Goal: Information Seeking & Learning: Learn about a topic

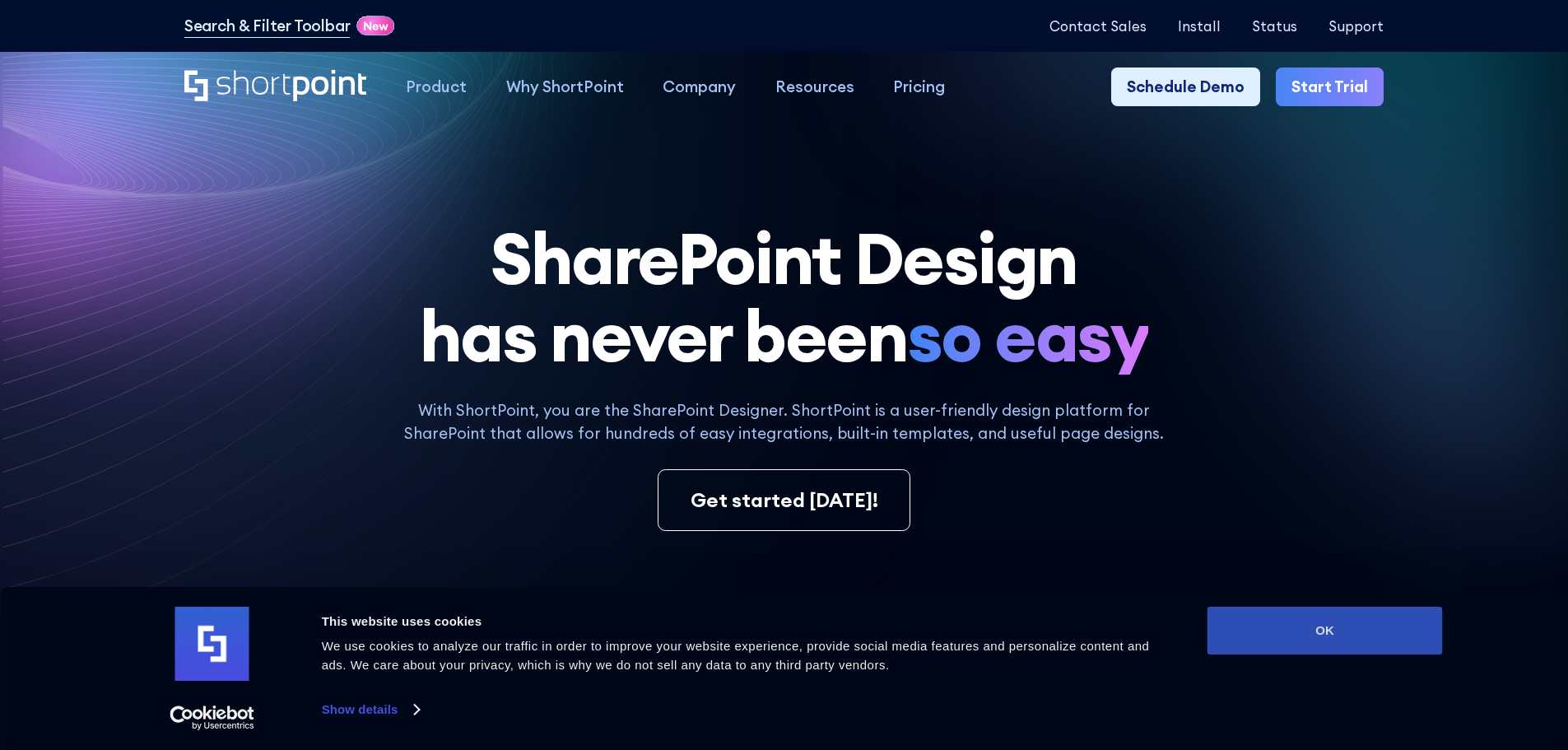
click at [1324, 650] on button "OK" at bounding box center [1325, 630] width 235 height 48
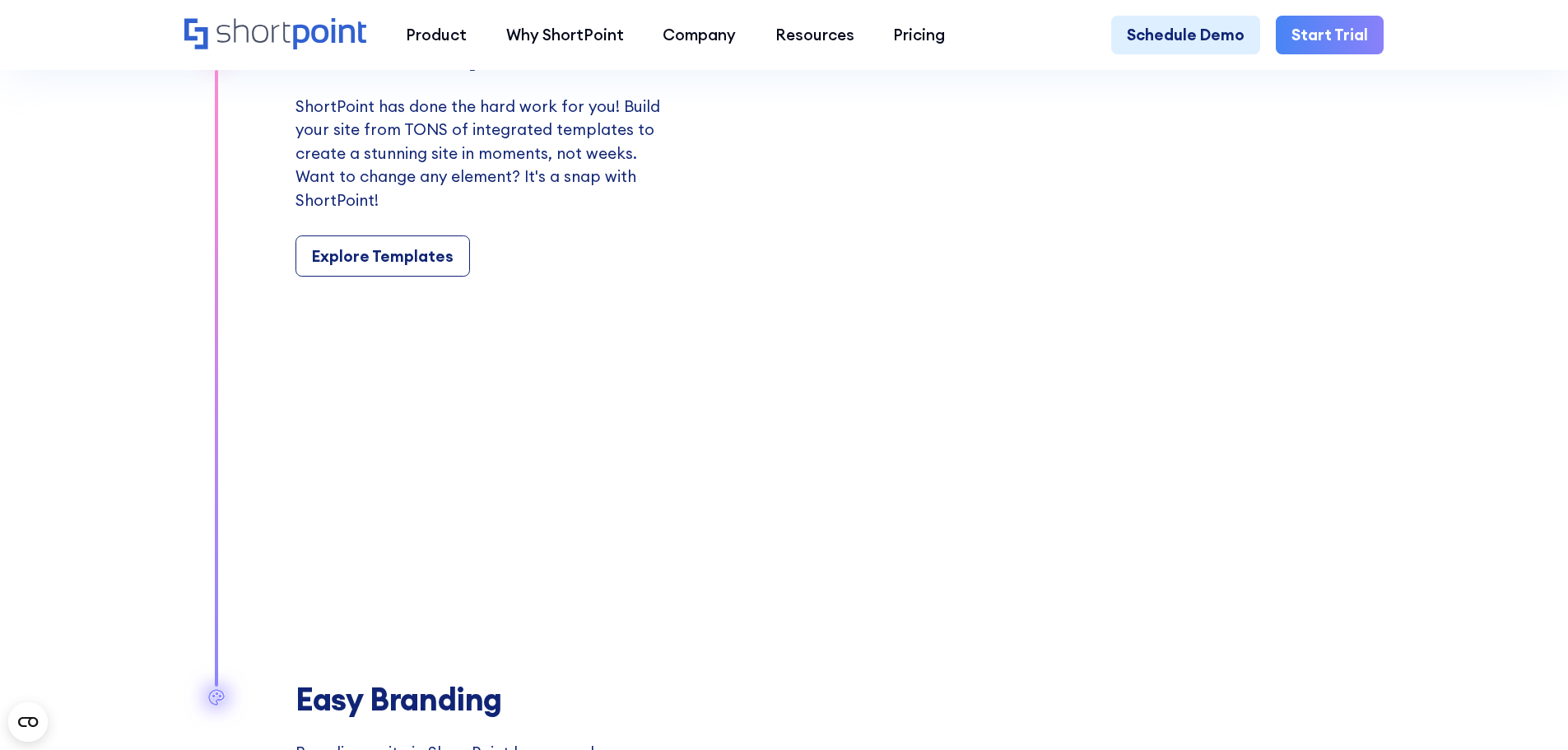
scroll to position [1810, 0]
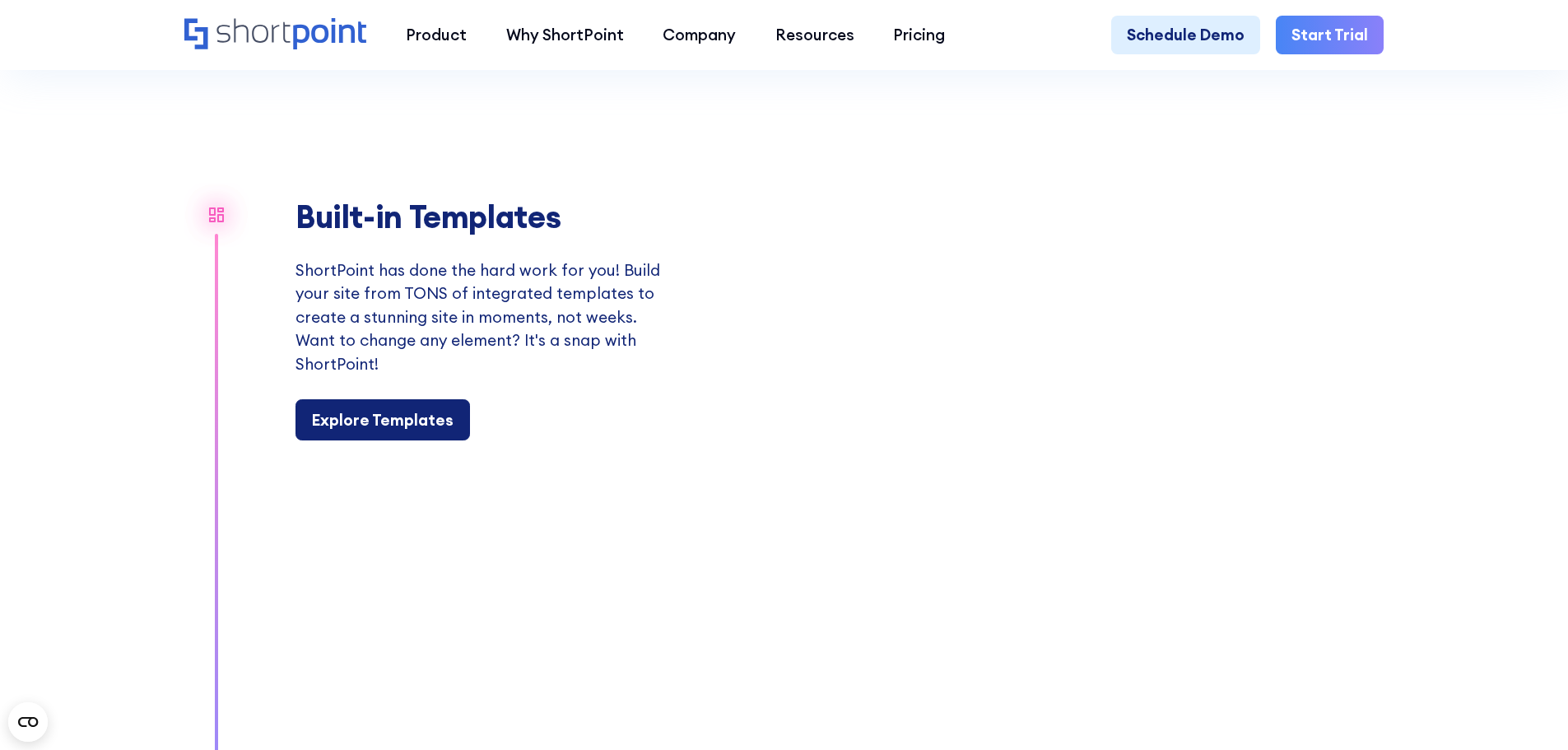
click at [357, 429] on div "Explore Templates" at bounding box center [383, 420] width 142 height 24
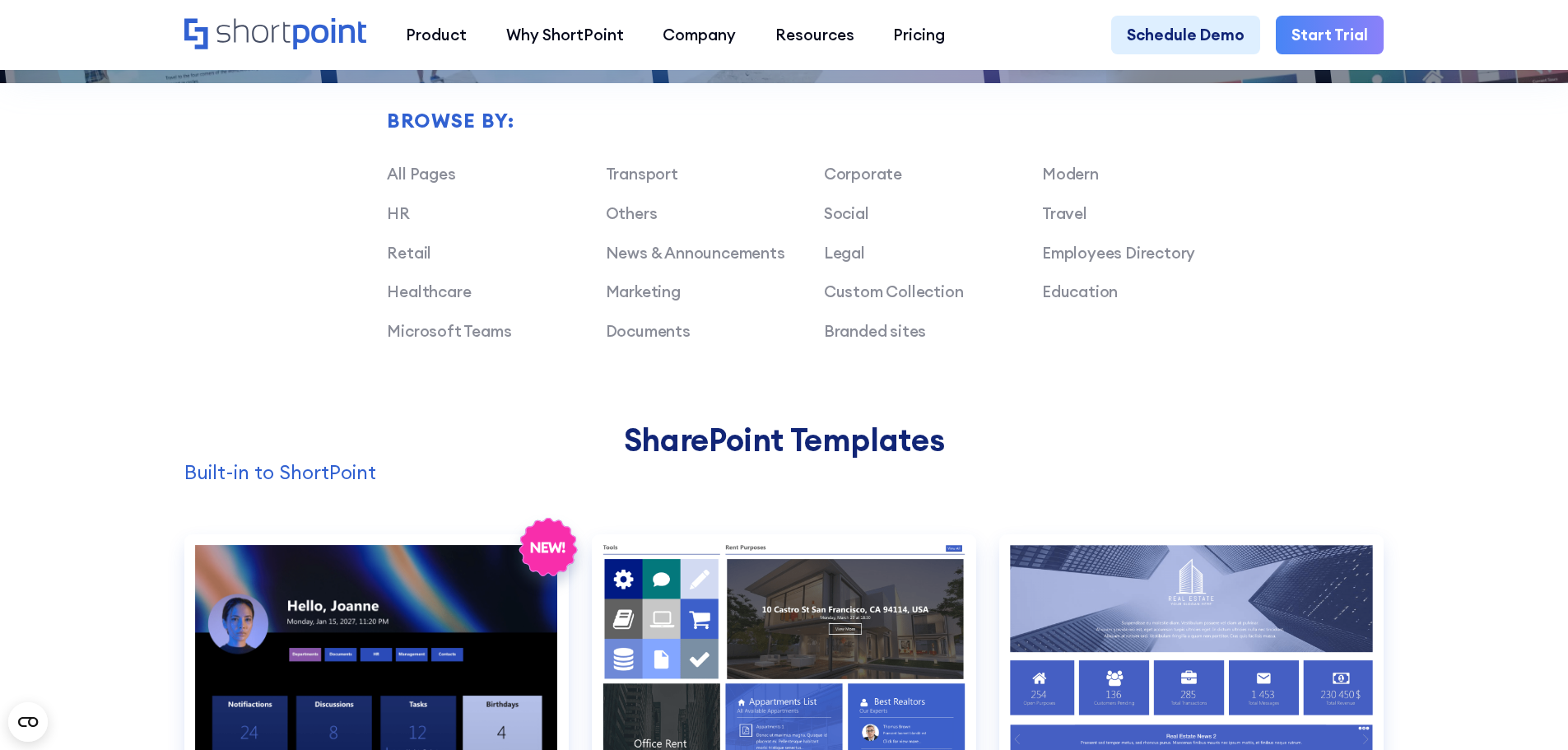
scroll to position [1317, 0]
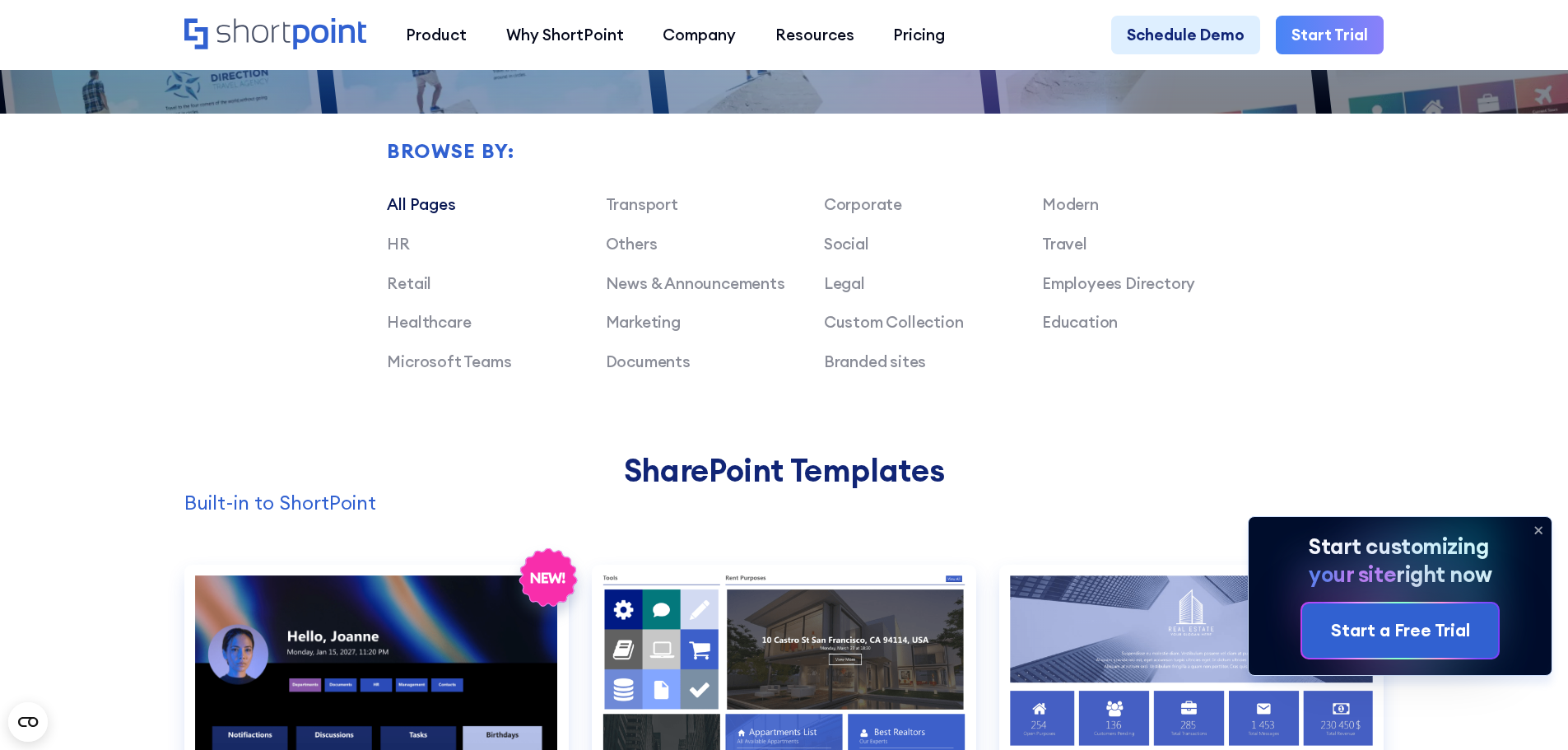
click at [423, 214] on link "All Pages" at bounding box center [421, 204] width 69 height 19
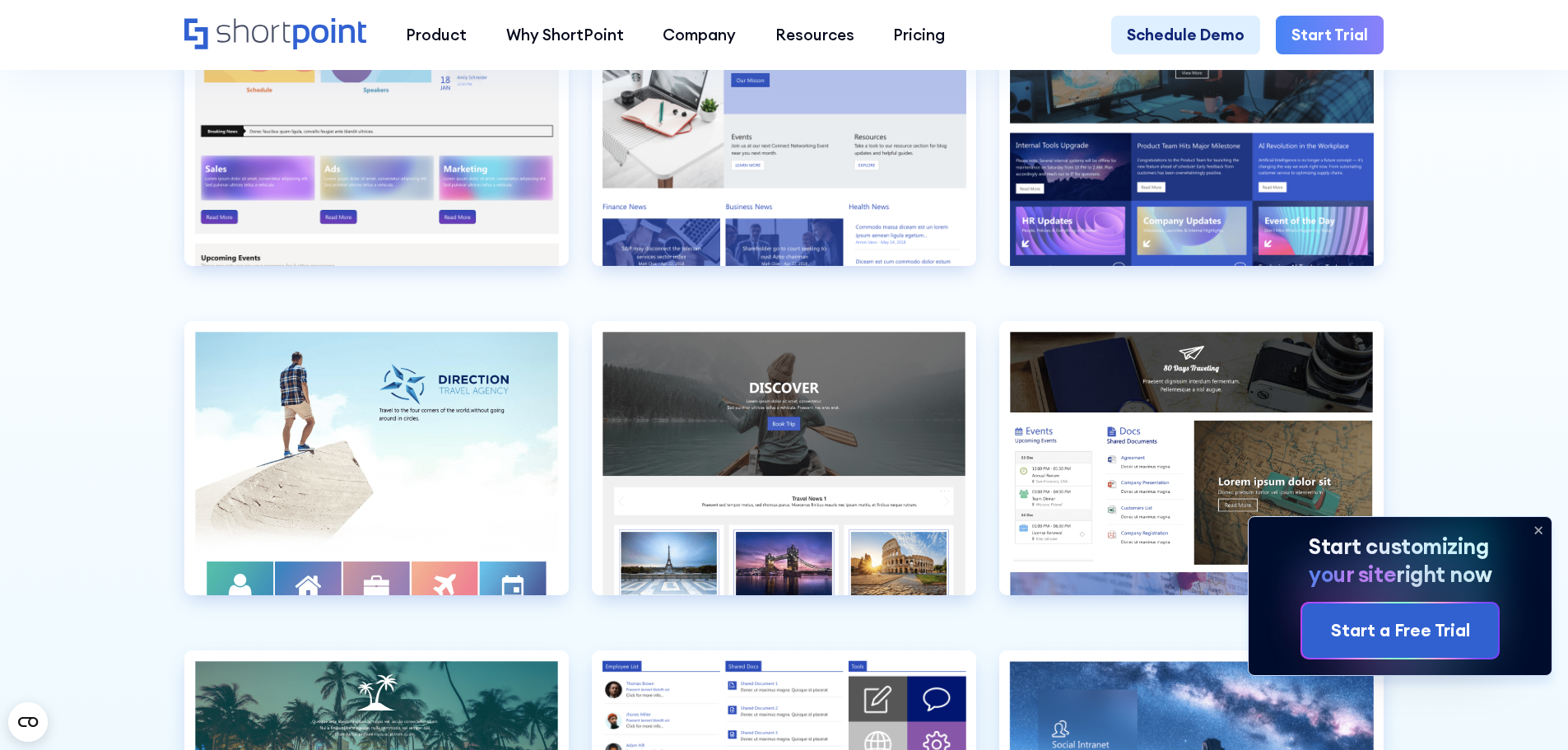
scroll to position [4855, 0]
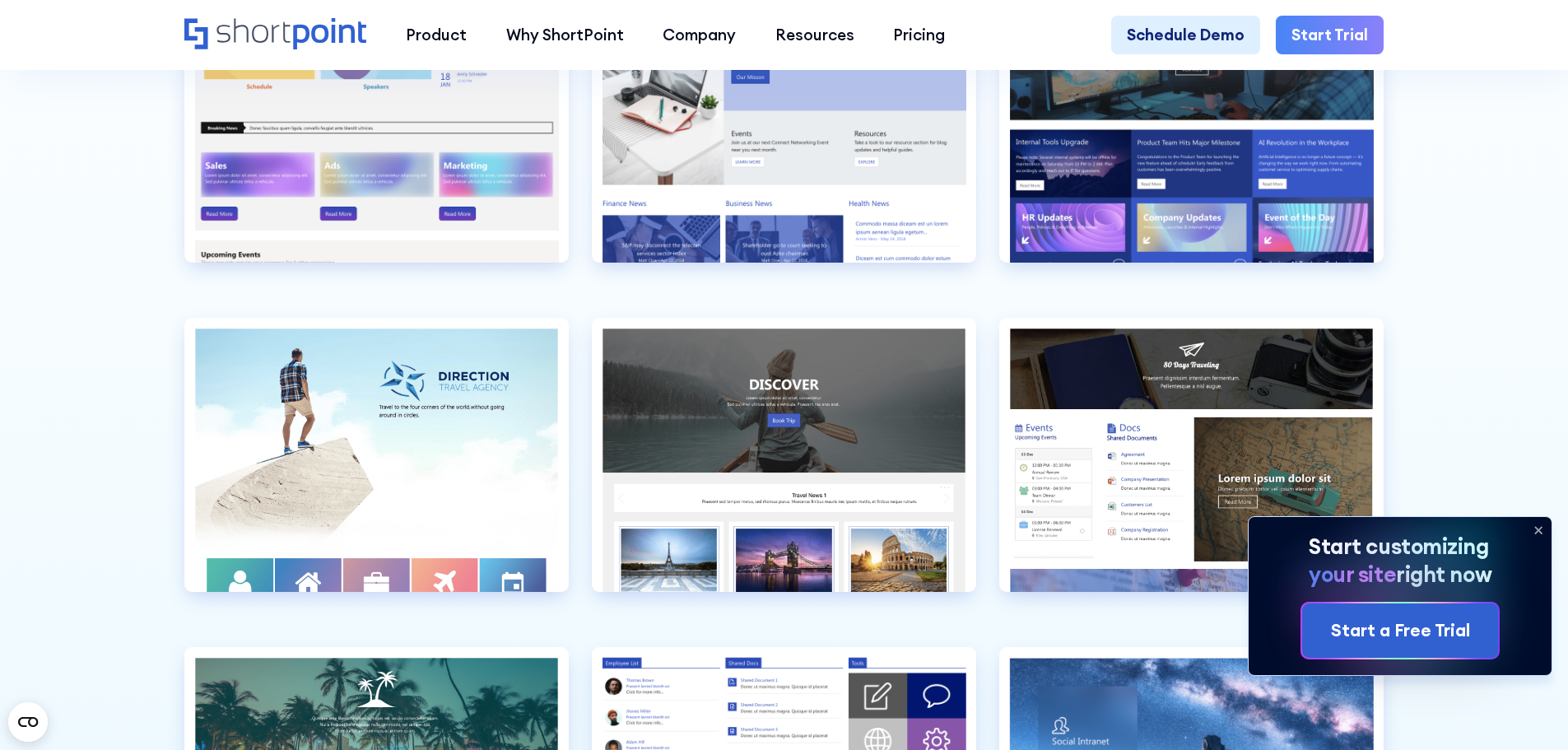
click at [1534, 526] on icon at bounding box center [1538, 530] width 26 height 26
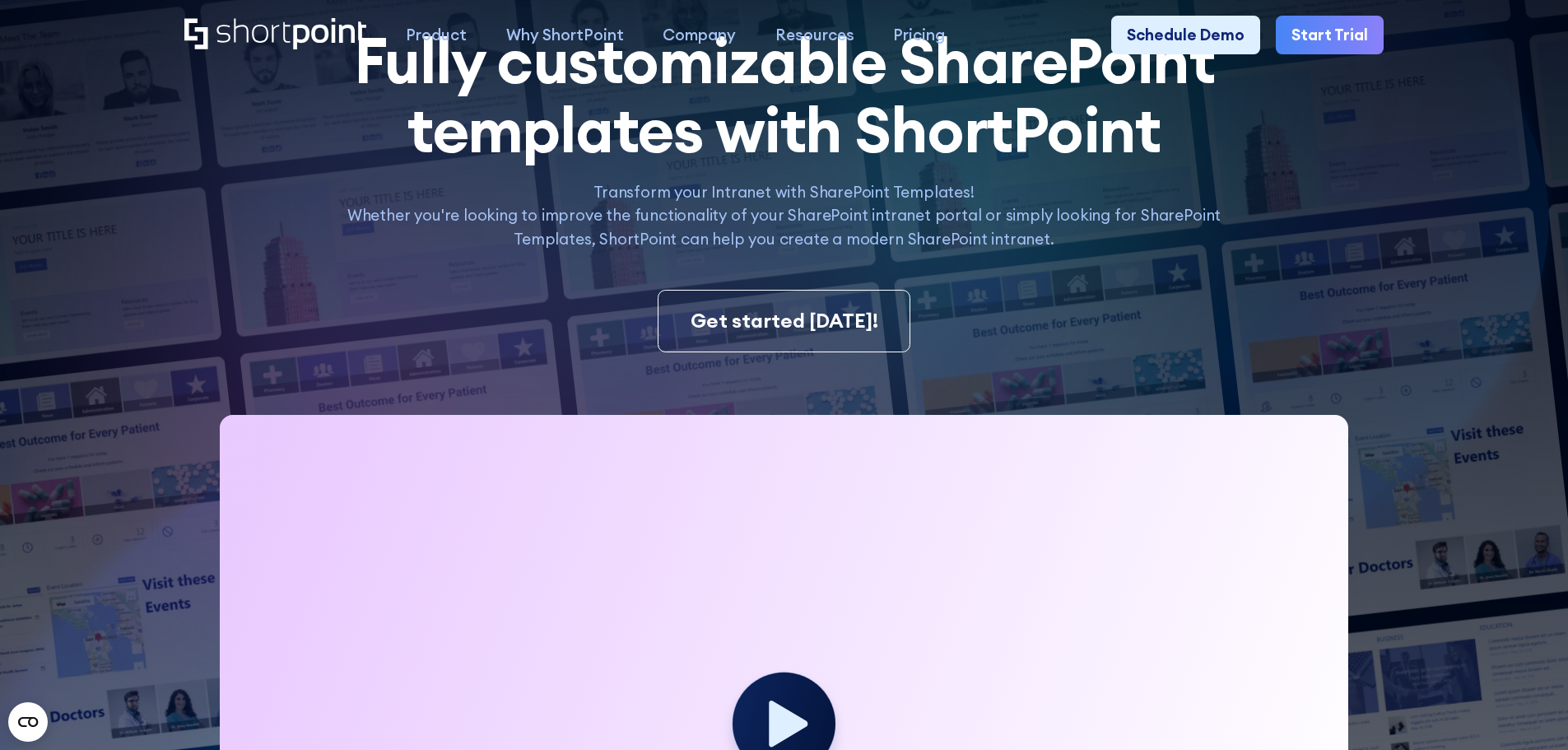
scroll to position [0, 0]
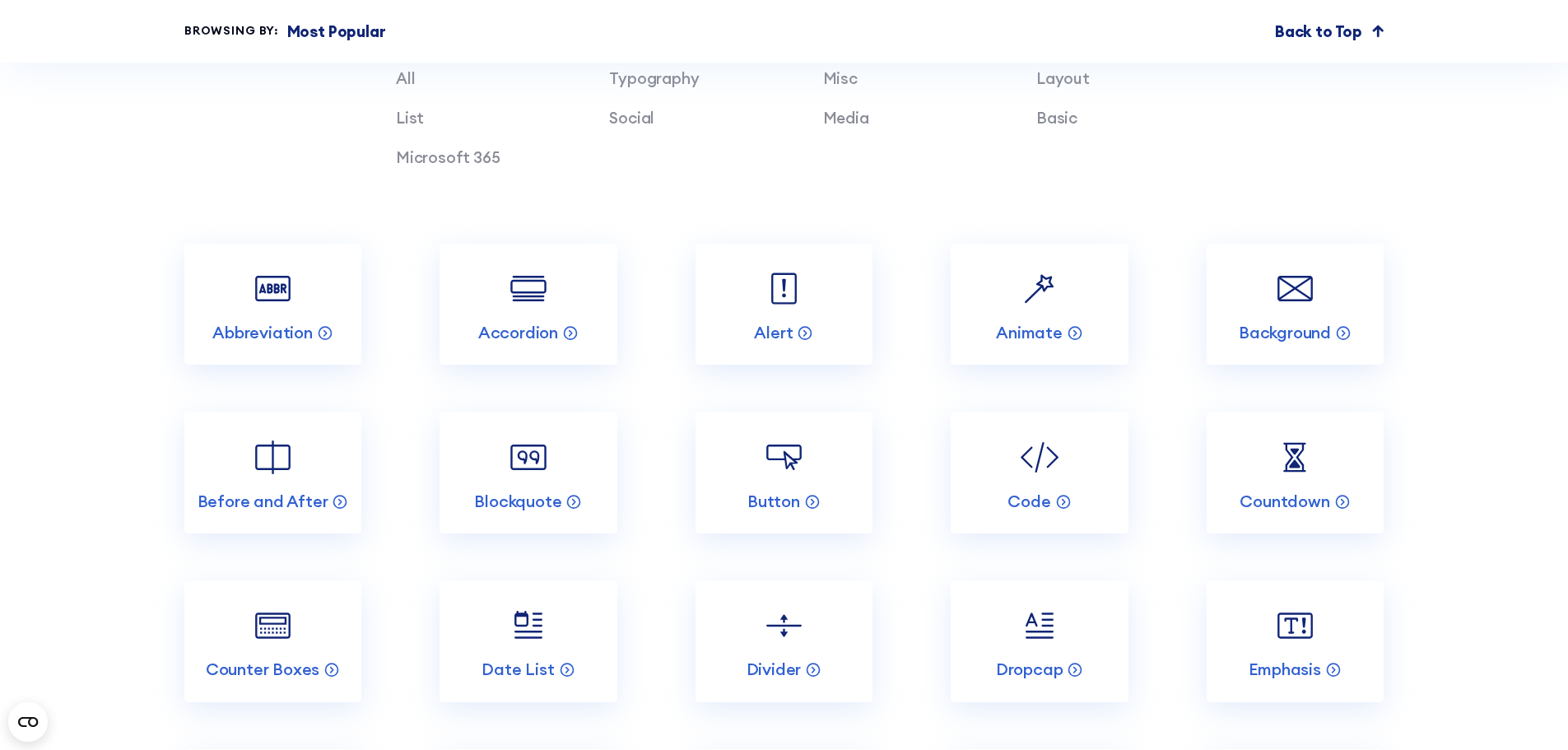
scroll to position [1975, 0]
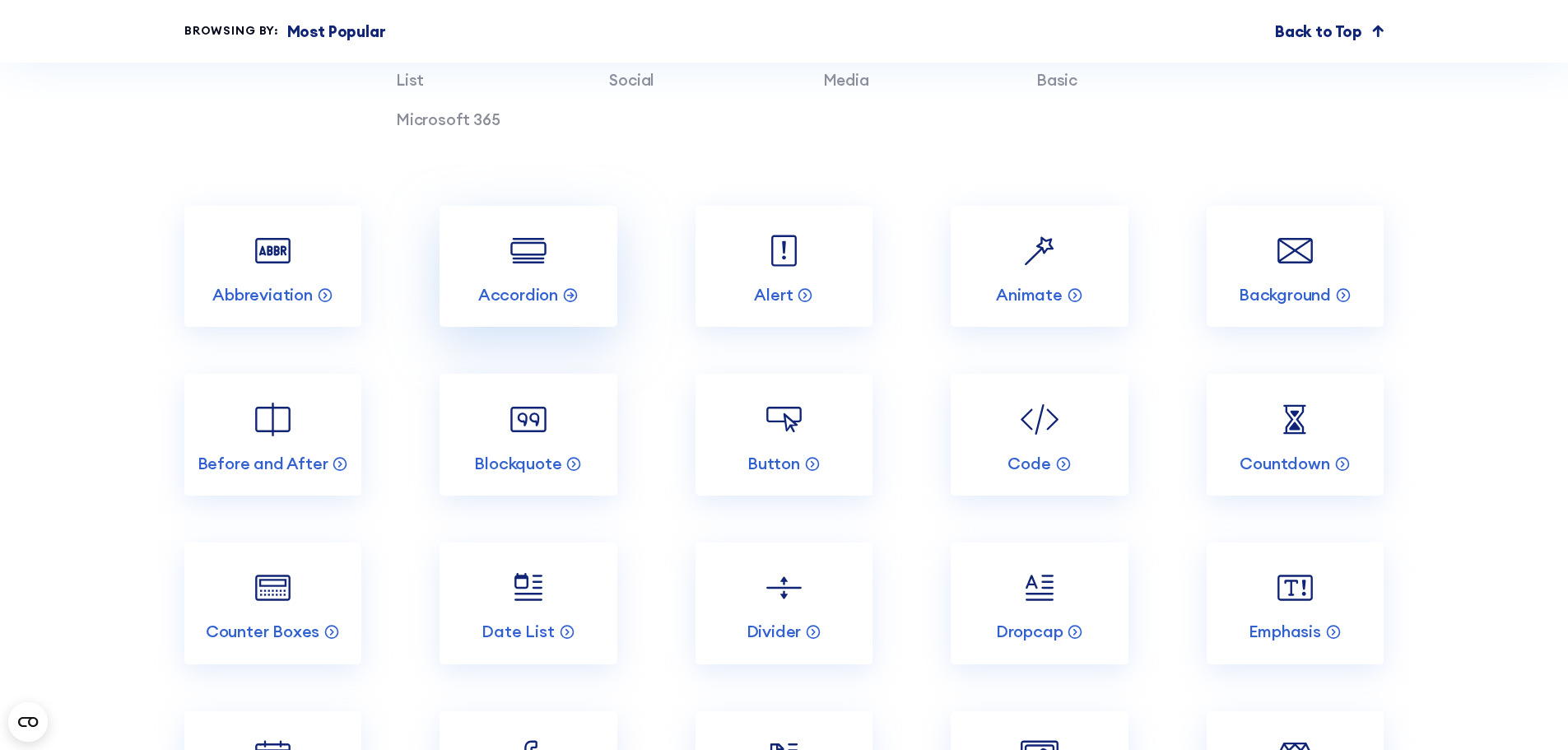
click at [565, 267] on link "Accordion" at bounding box center [528, 266] width 177 height 122
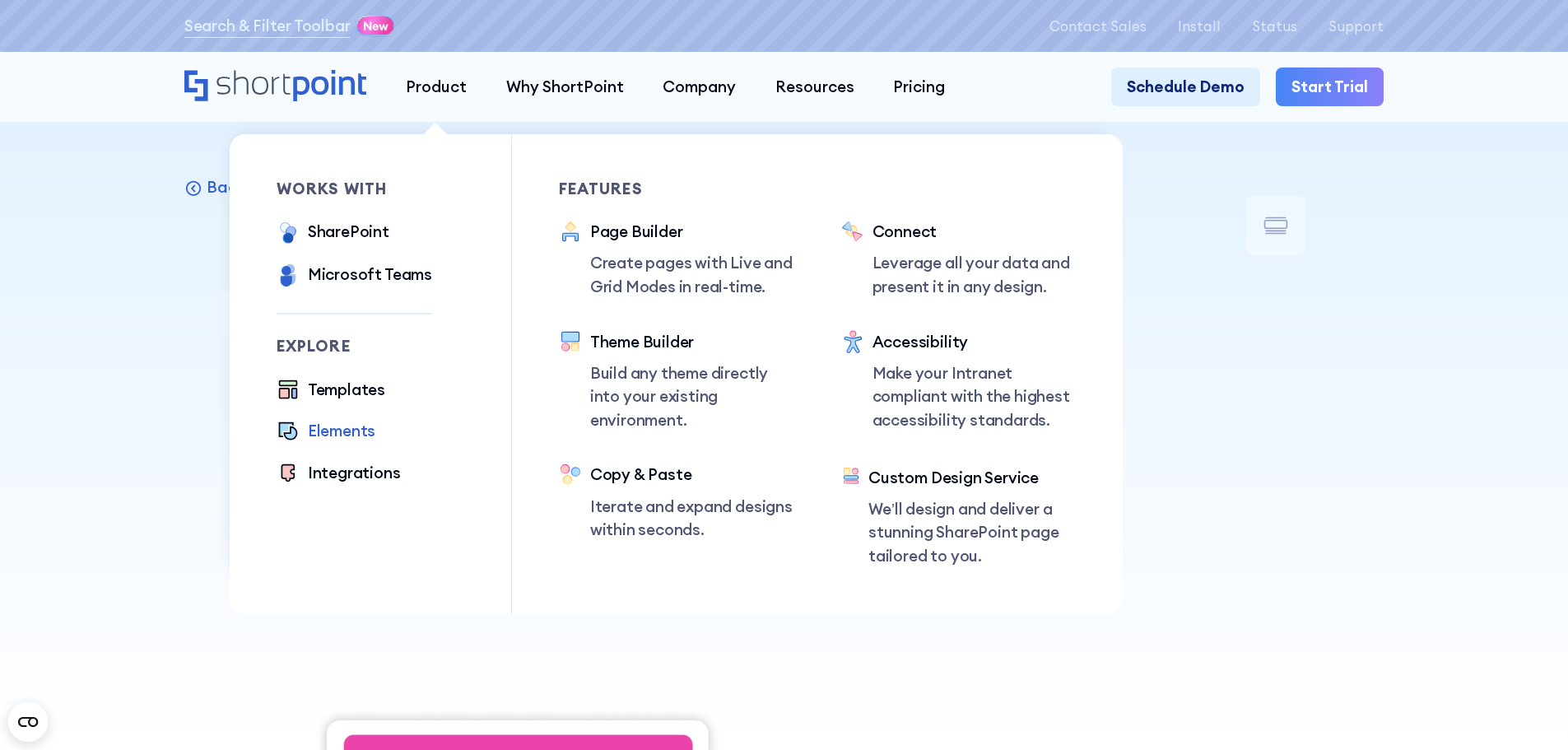
click at [344, 434] on div "Elements" at bounding box center [341, 430] width 68 height 24
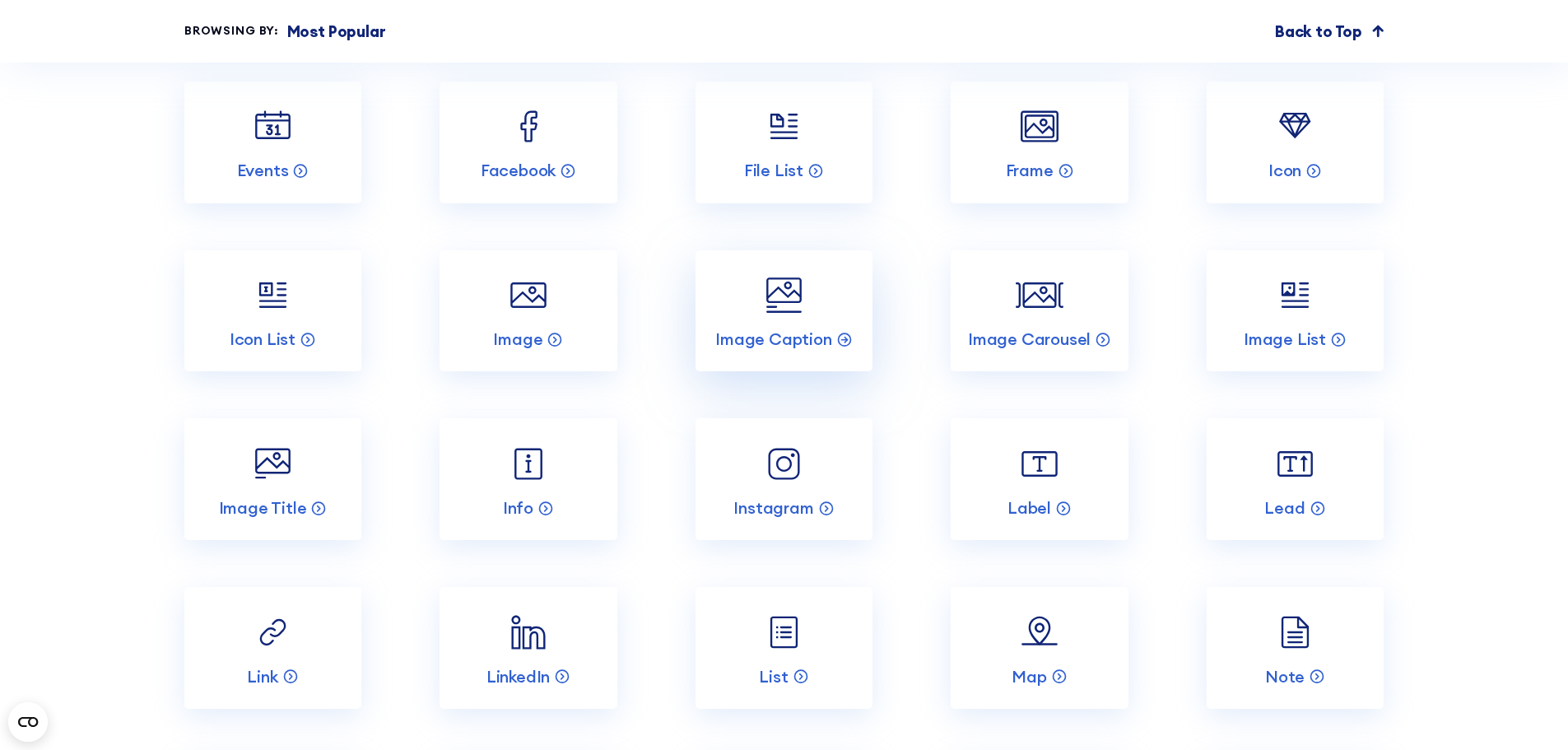
scroll to position [2633, 0]
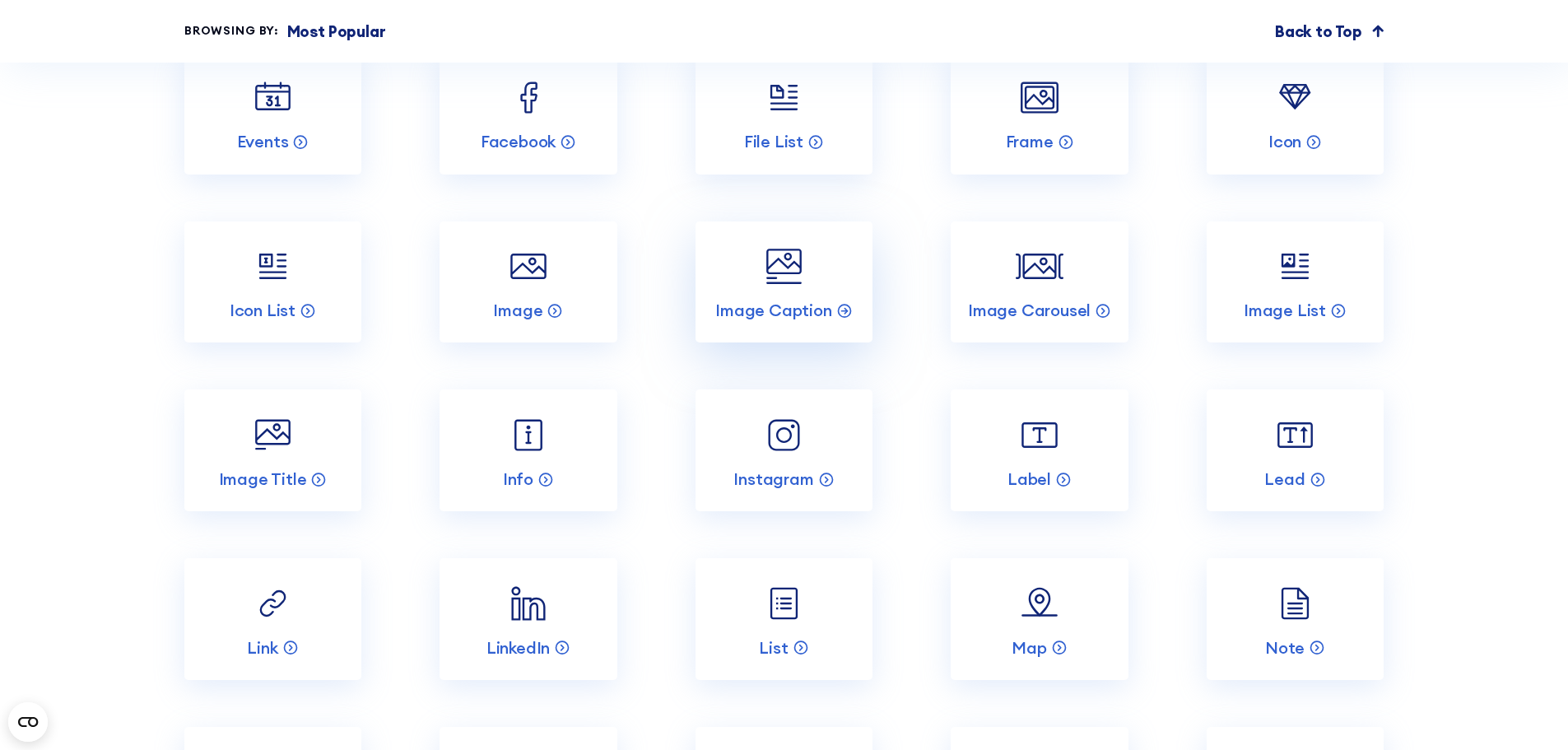
click at [812, 293] on link "Image Caption" at bounding box center [784, 282] width 177 height 122
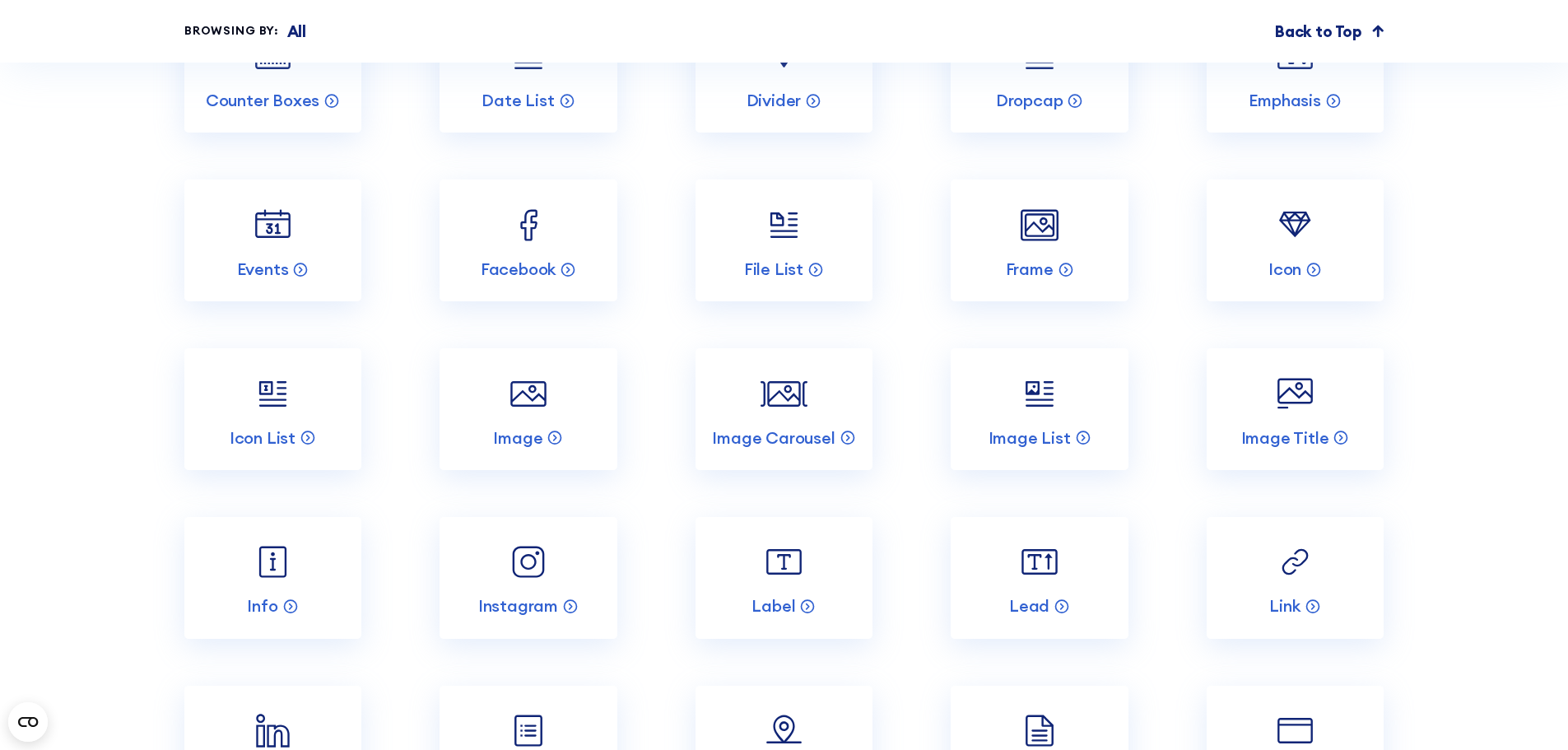
scroll to position [5432, 0]
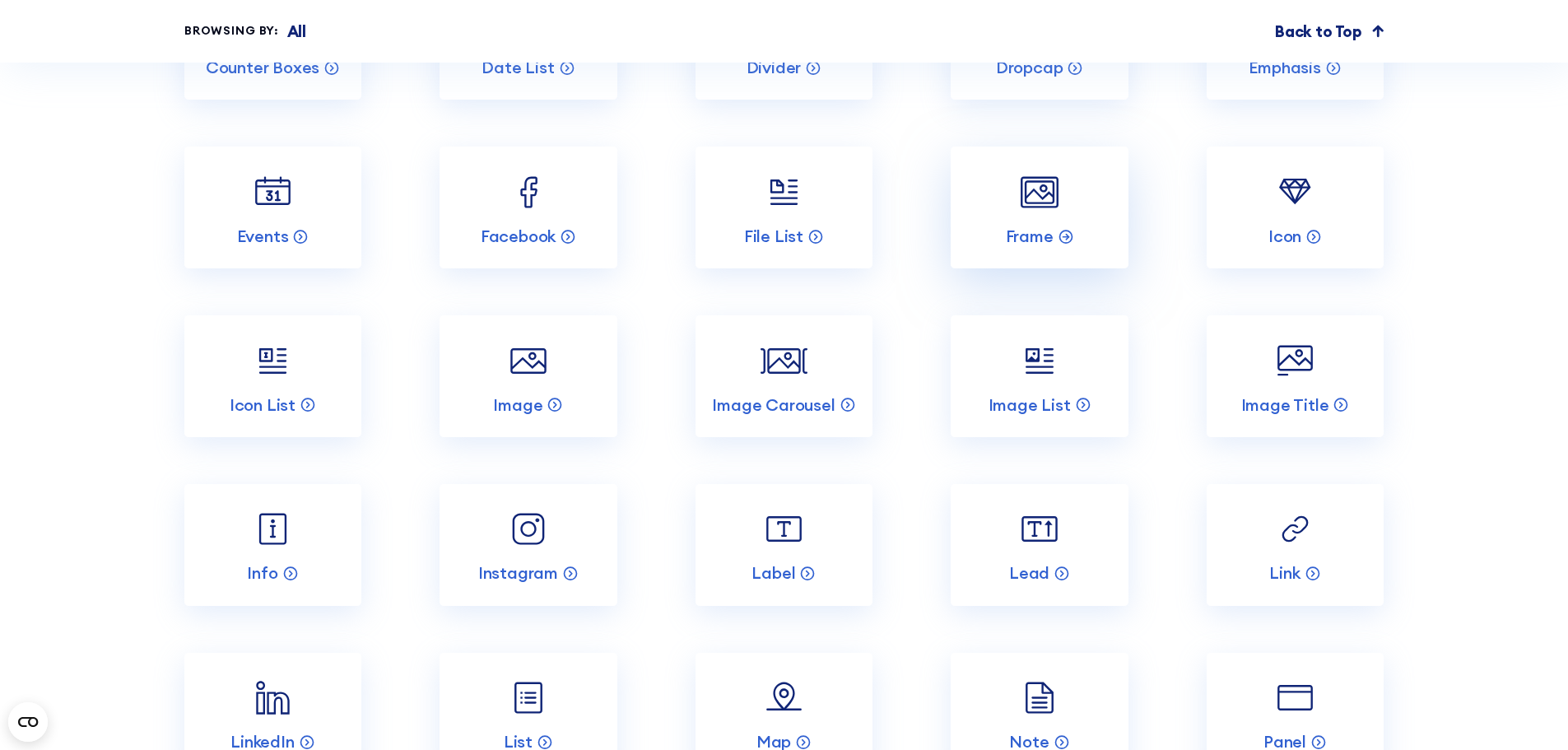
click at [1045, 216] on img at bounding box center [1038, 191] width 47 height 47
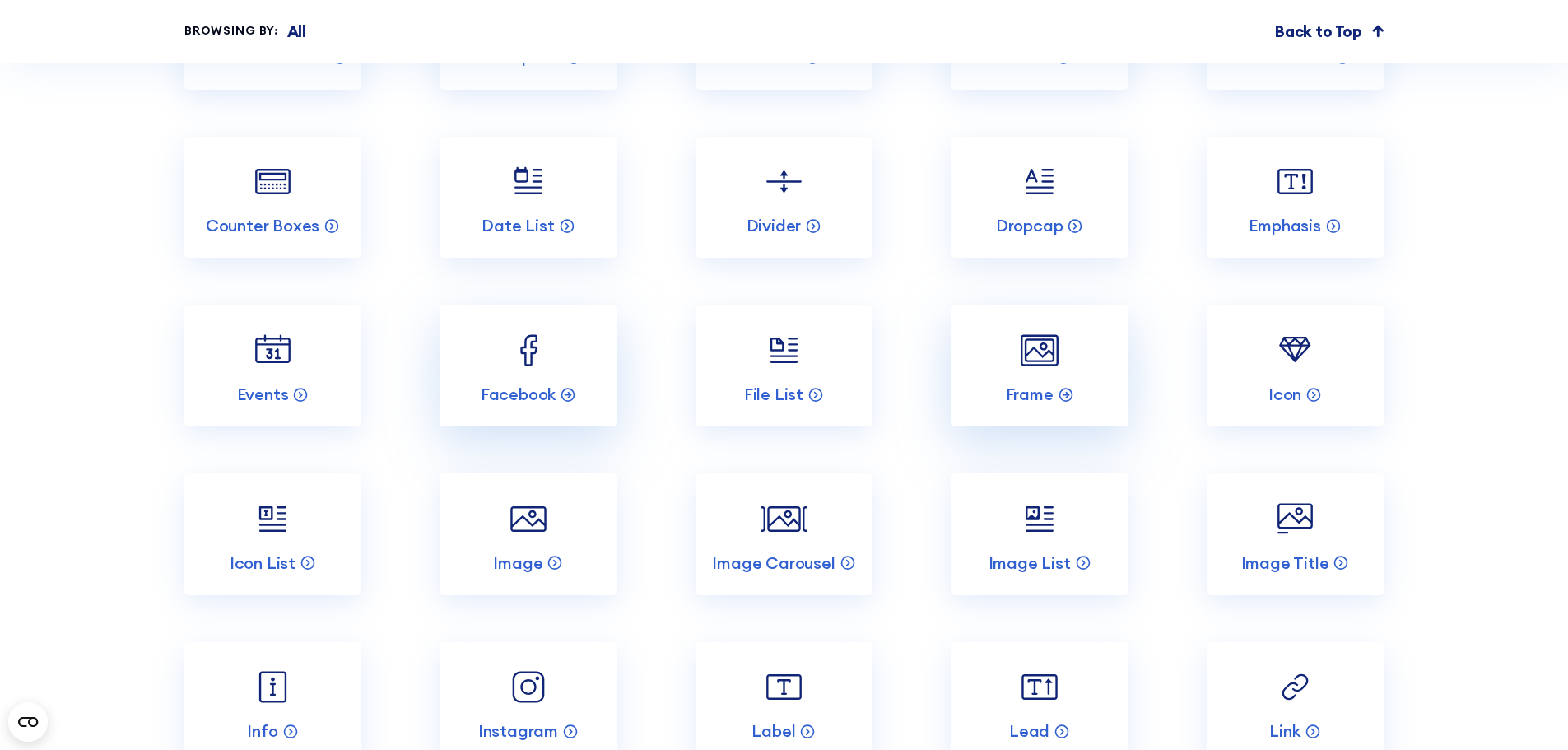
scroll to position [5185, 0]
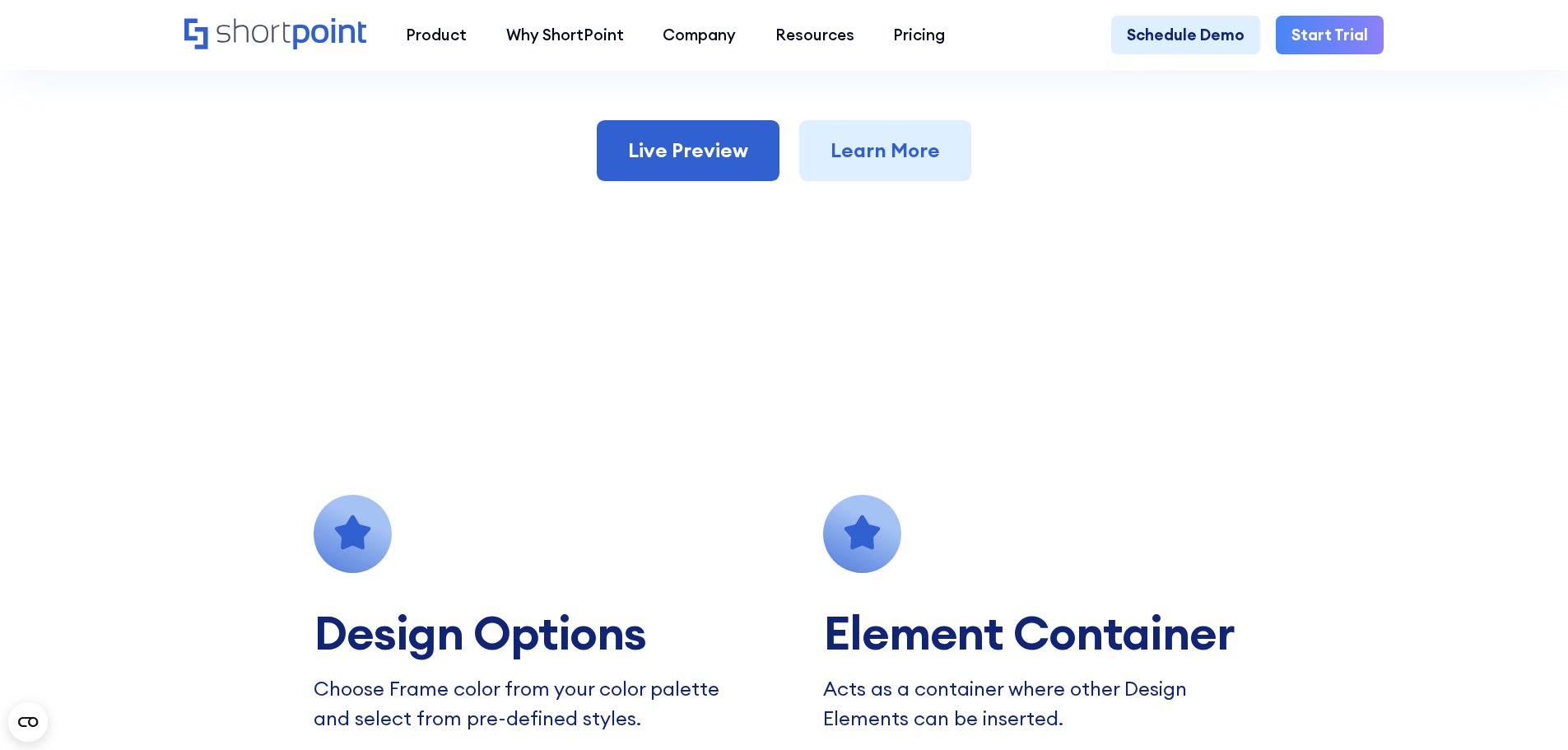
scroll to position [1152, 0]
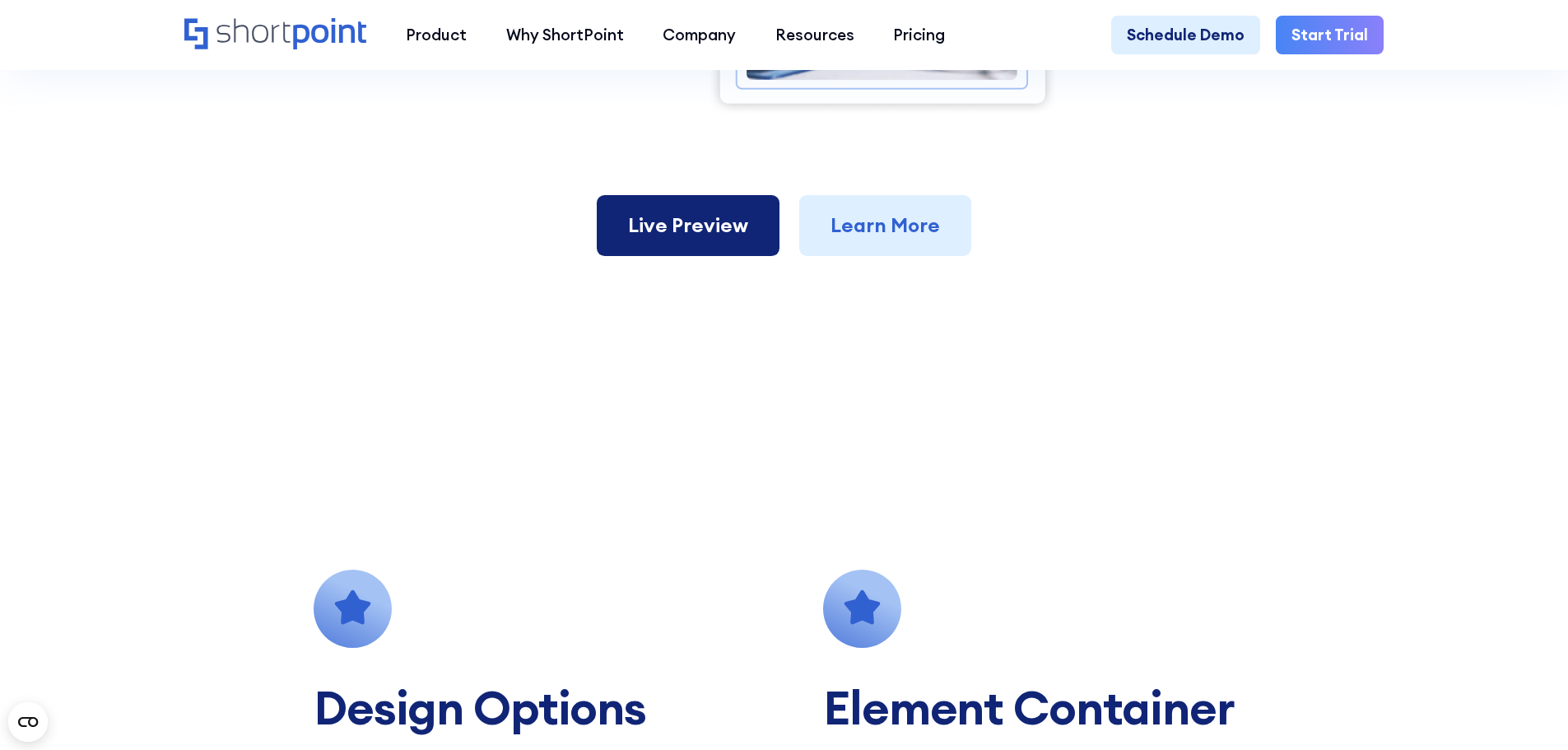
click at [702, 240] on link "Live Preview" at bounding box center [687, 225] width 182 height 61
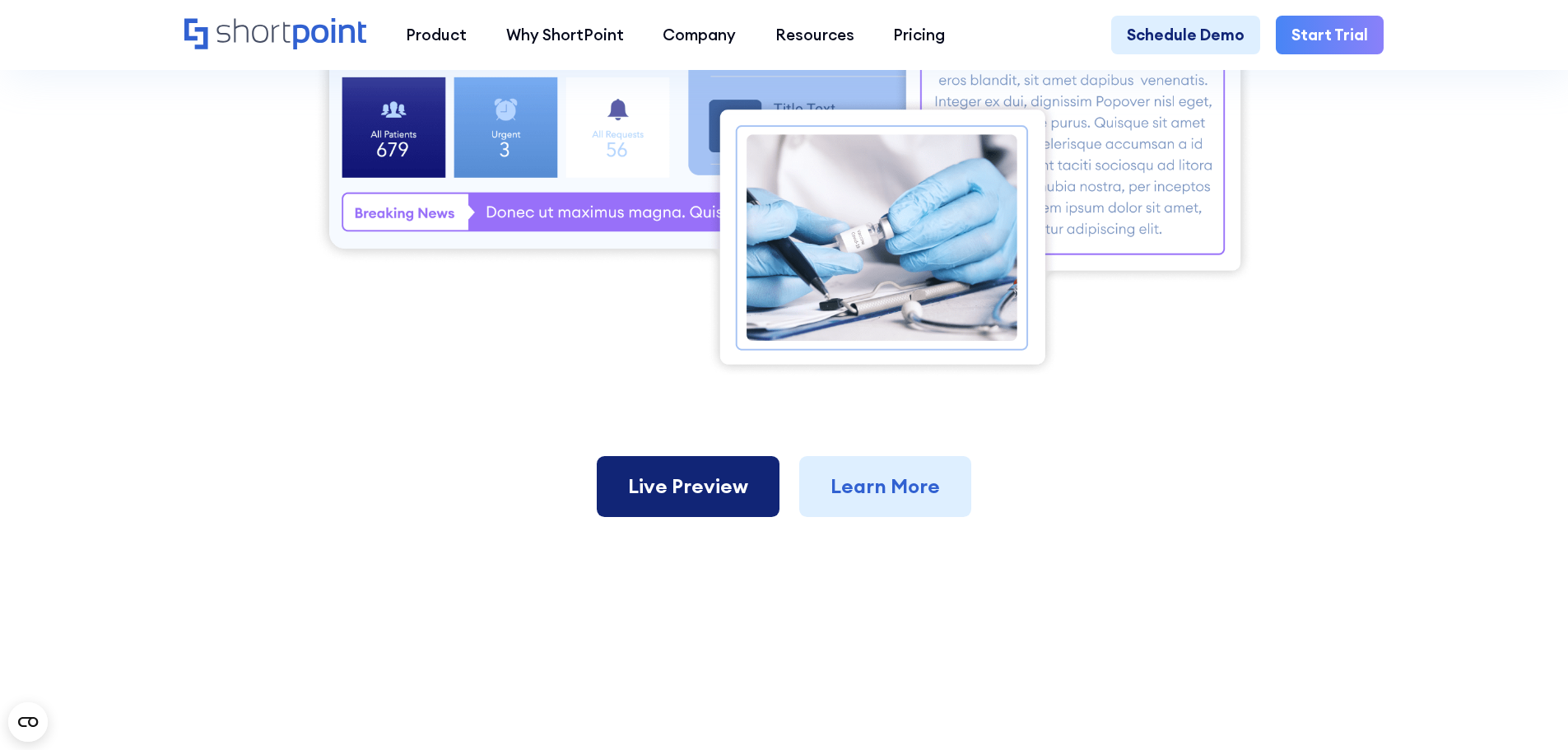
scroll to position [740, 0]
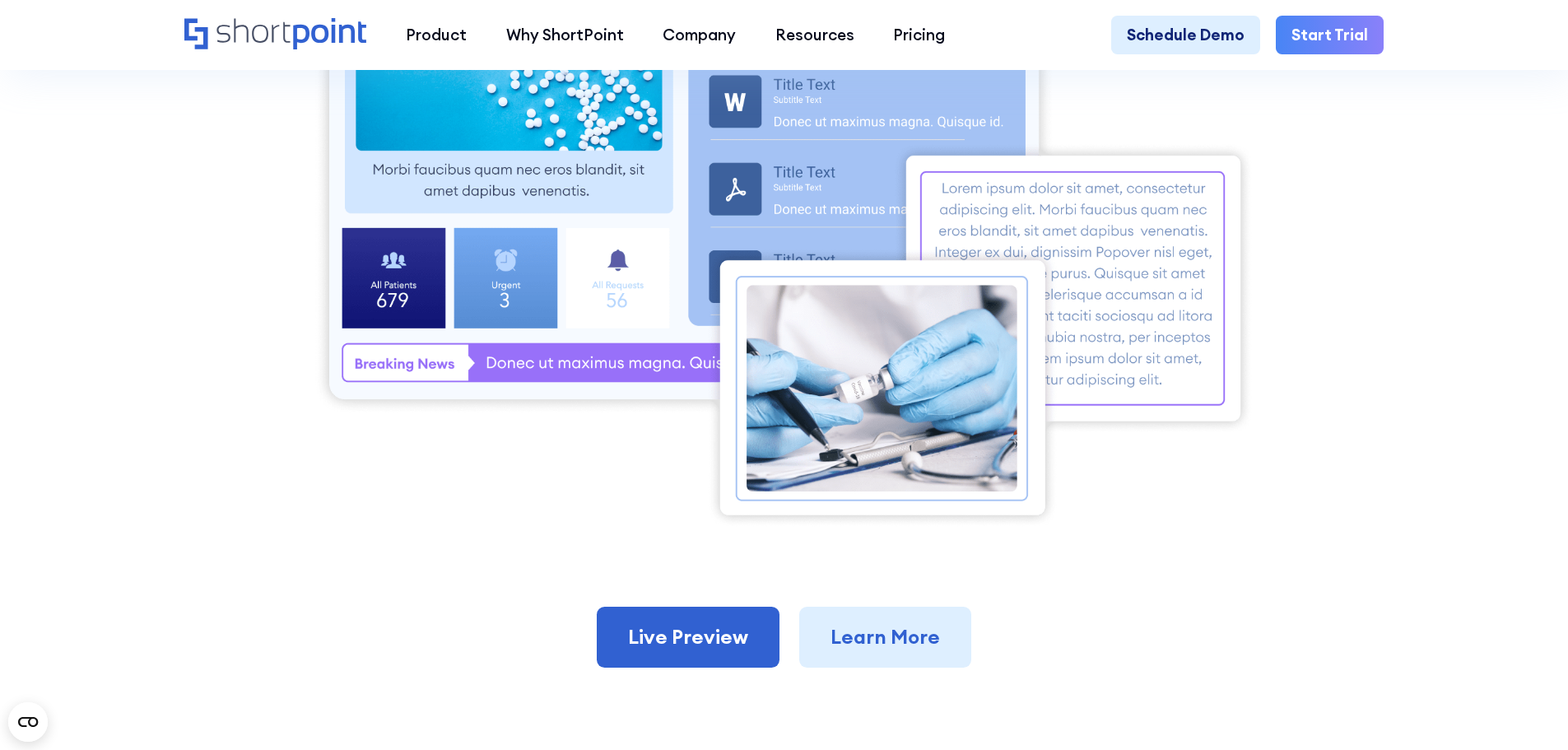
click at [1103, 215] on img at bounding box center [784, 248] width 940 height 562
click at [904, 418] on img at bounding box center [784, 248] width 940 height 562
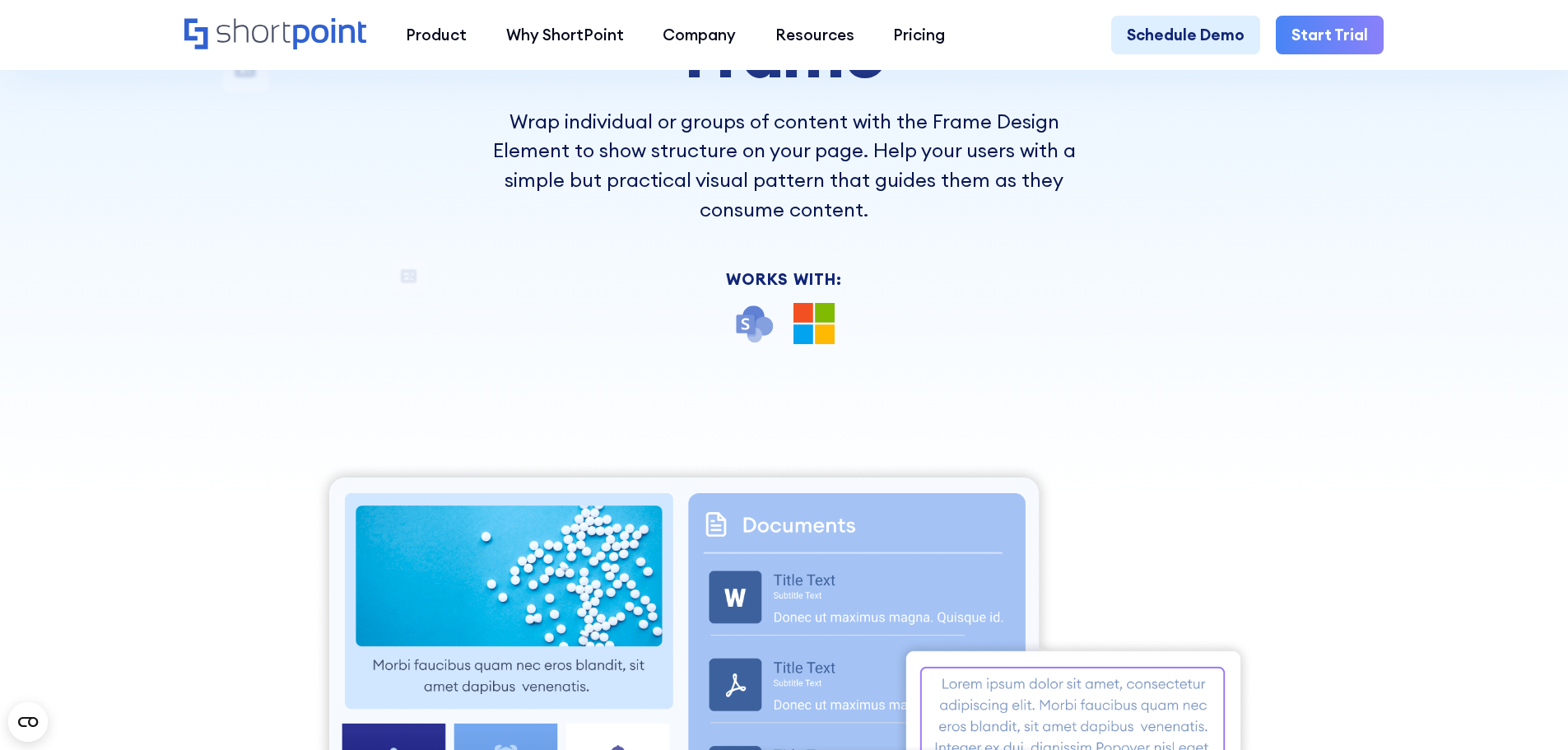
scroll to position [0, 0]
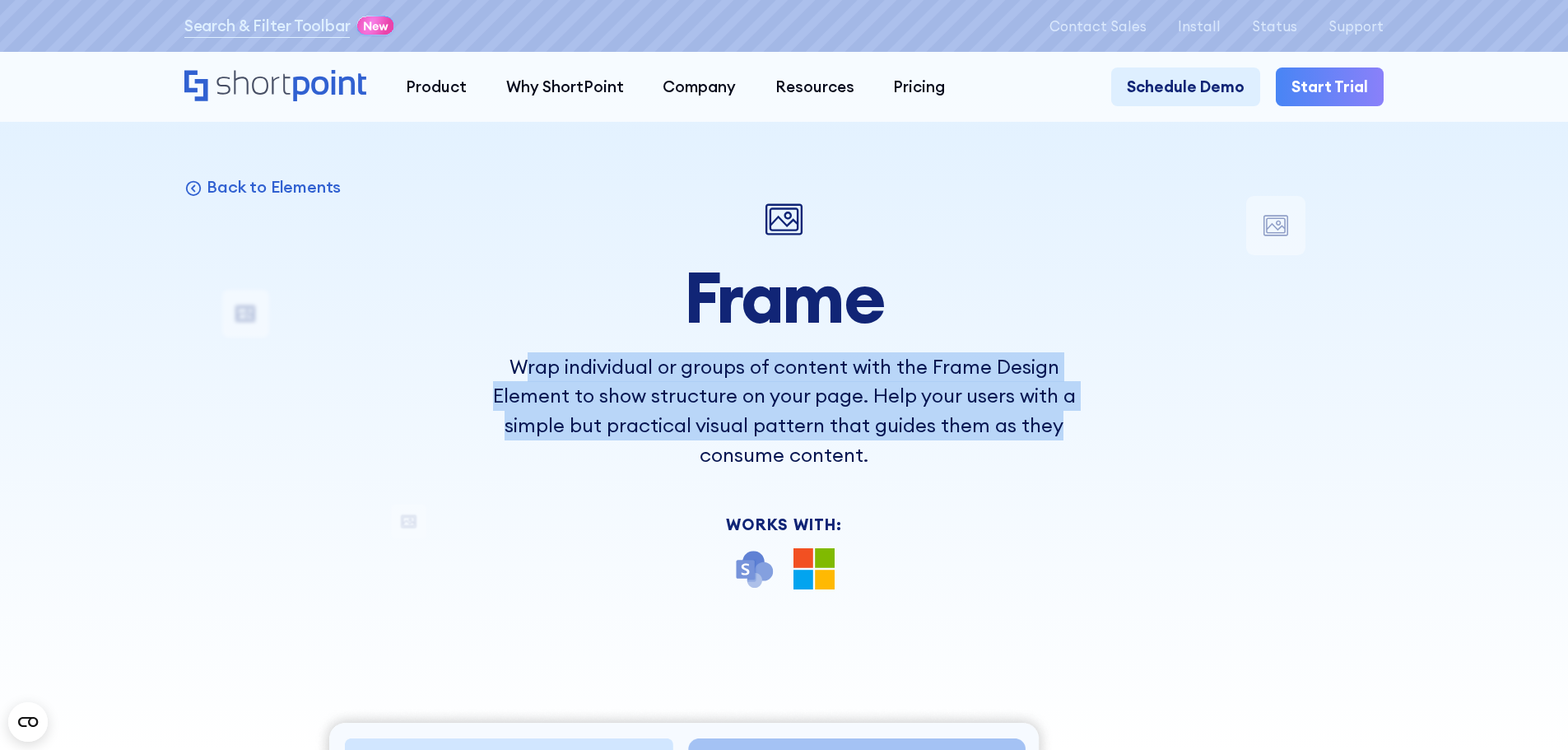
drag, startPoint x: 522, startPoint y: 365, endPoint x: 1059, endPoint y: 440, distance: 542.2
click at [1059, 440] on p "Wrap individual or groups of content with the Frame Design Element to show stru…" at bounding box center [784, 412] width 588 height 118
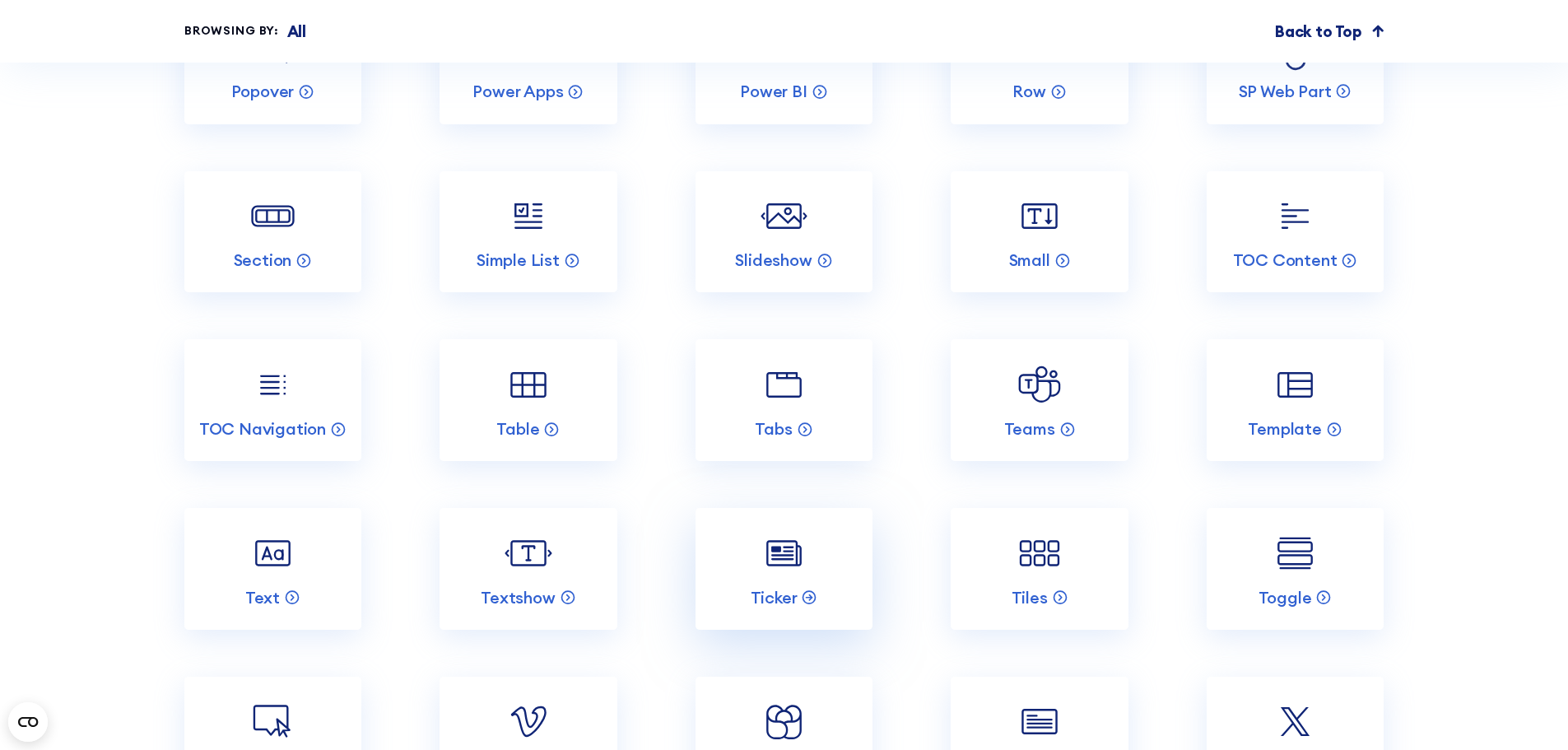
scroll to position [6420, 0]
